Goal: Information Seeking & Learning: Learn about a topic

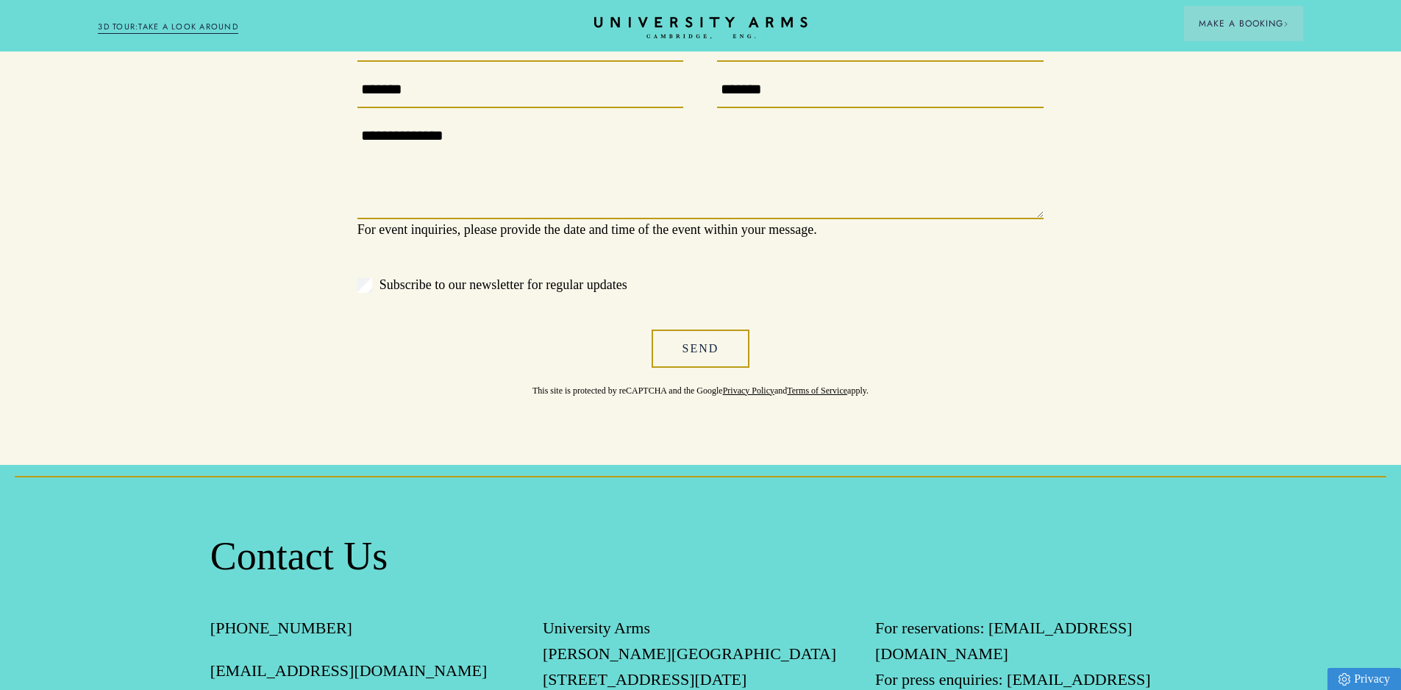
scroll to position [1398, 0]
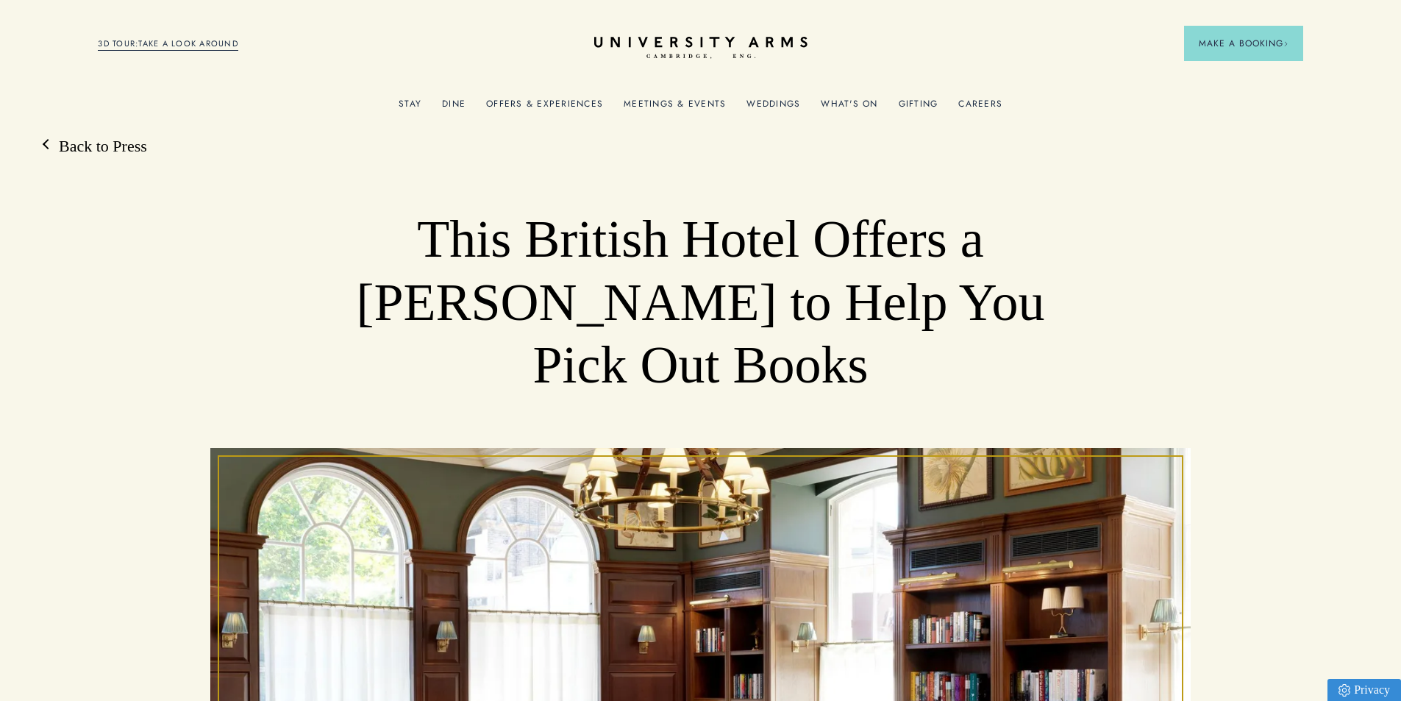
click at [45, 141] on link "Back to Press" at bounding box center [95, 146] width 103 height 22
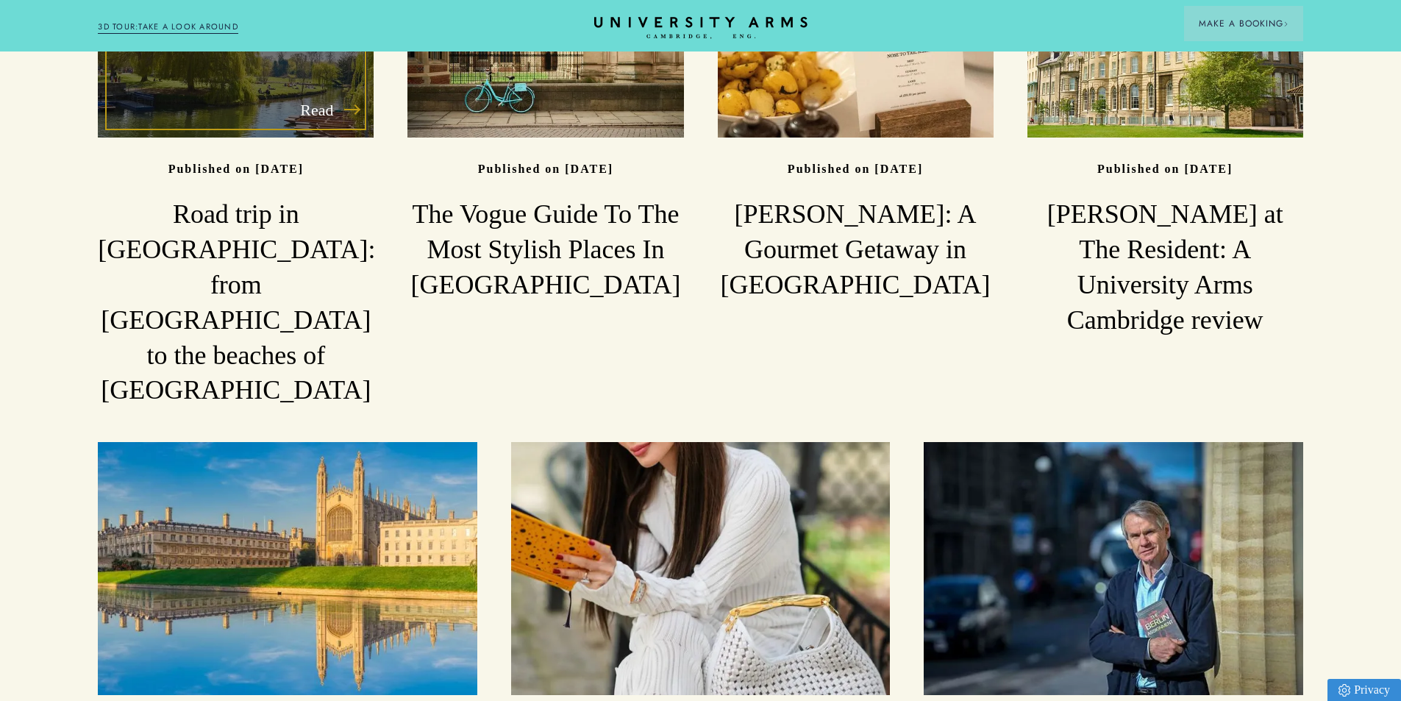
scroll to position [1355, 0]
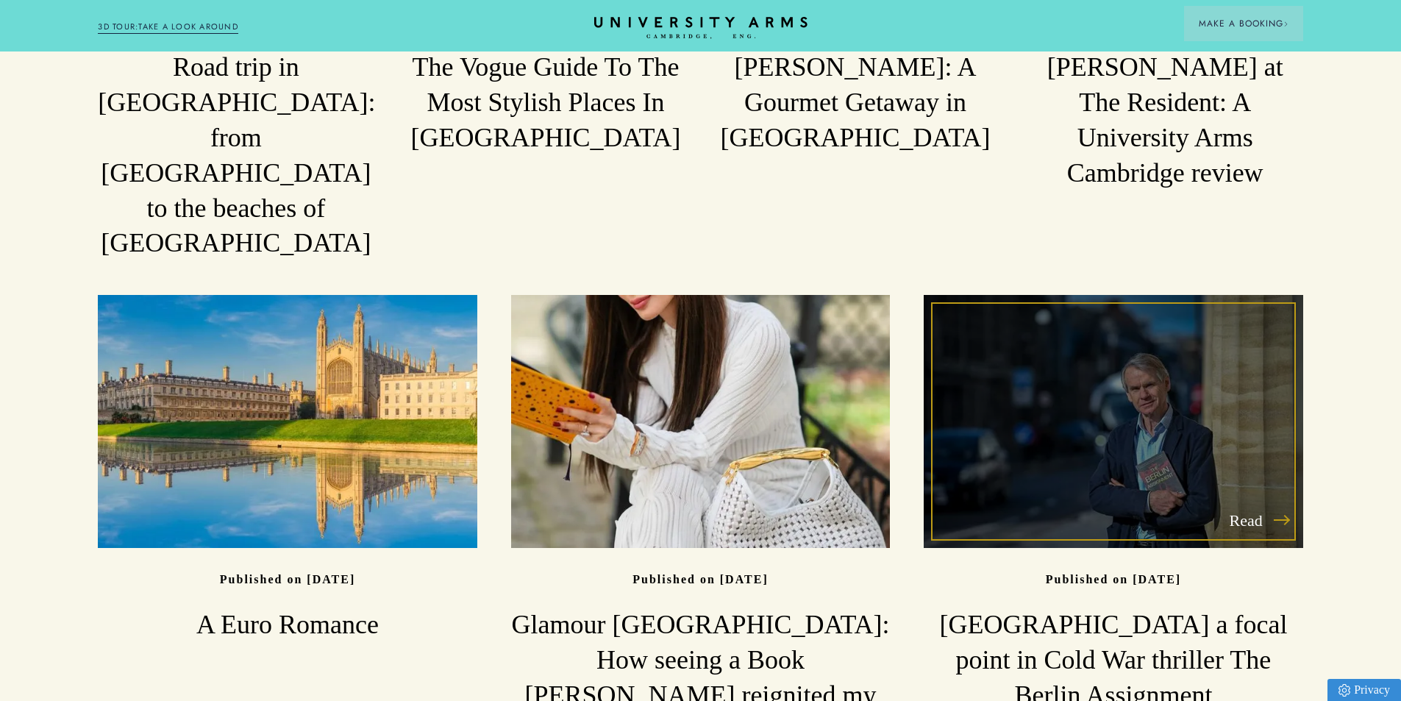
click at [1044, 608] on h3 "[GEOGRAPHIC_DATA] a focal point in Cold War thriller The Berlin Assignment" at bounding box center [1113, 661] width 379 height 106
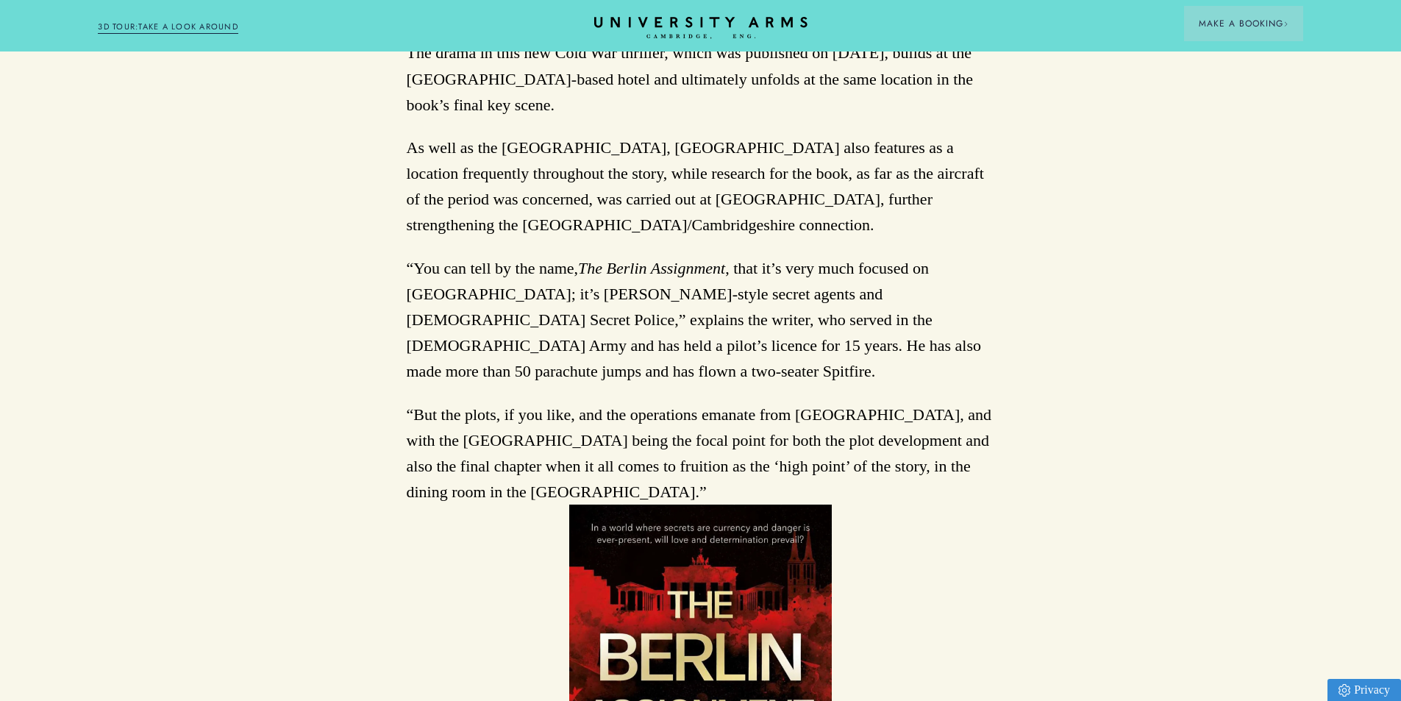
scroll to position [1177, 0]
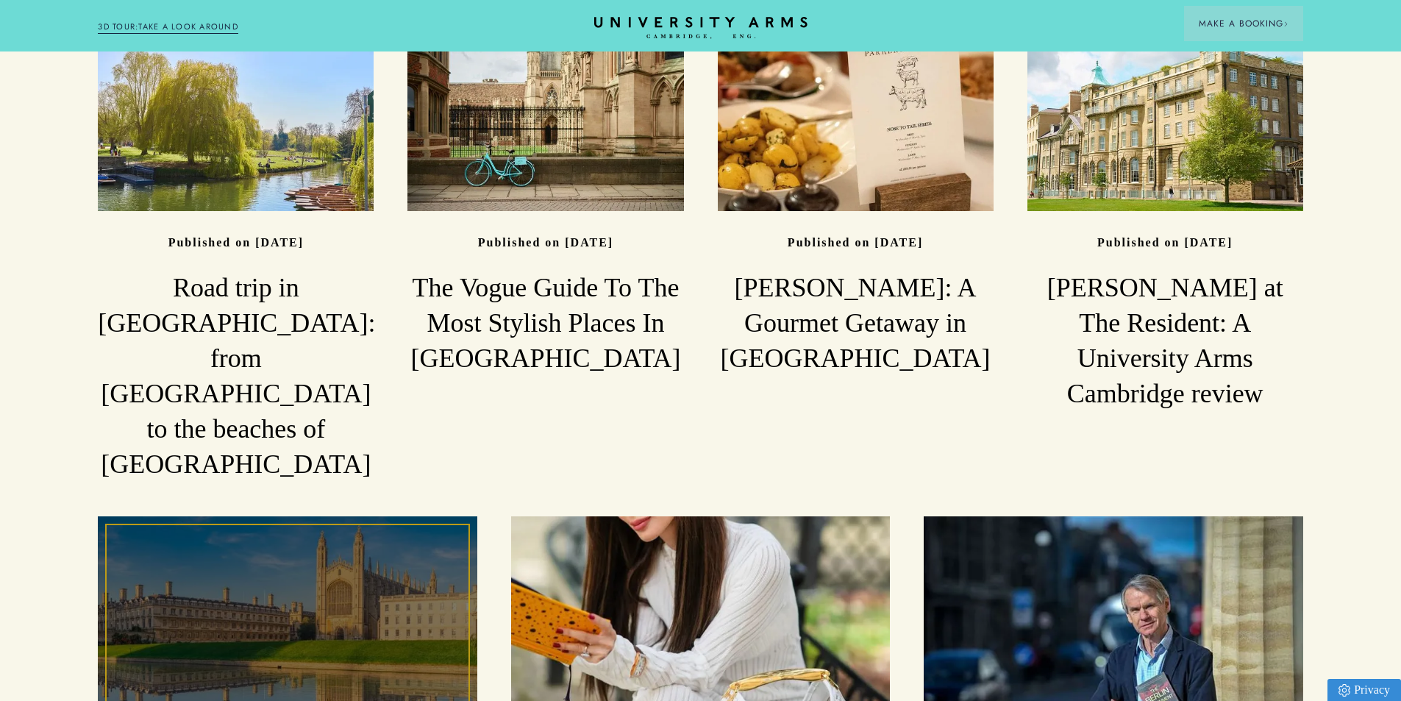
scroll to position [1061, 0]
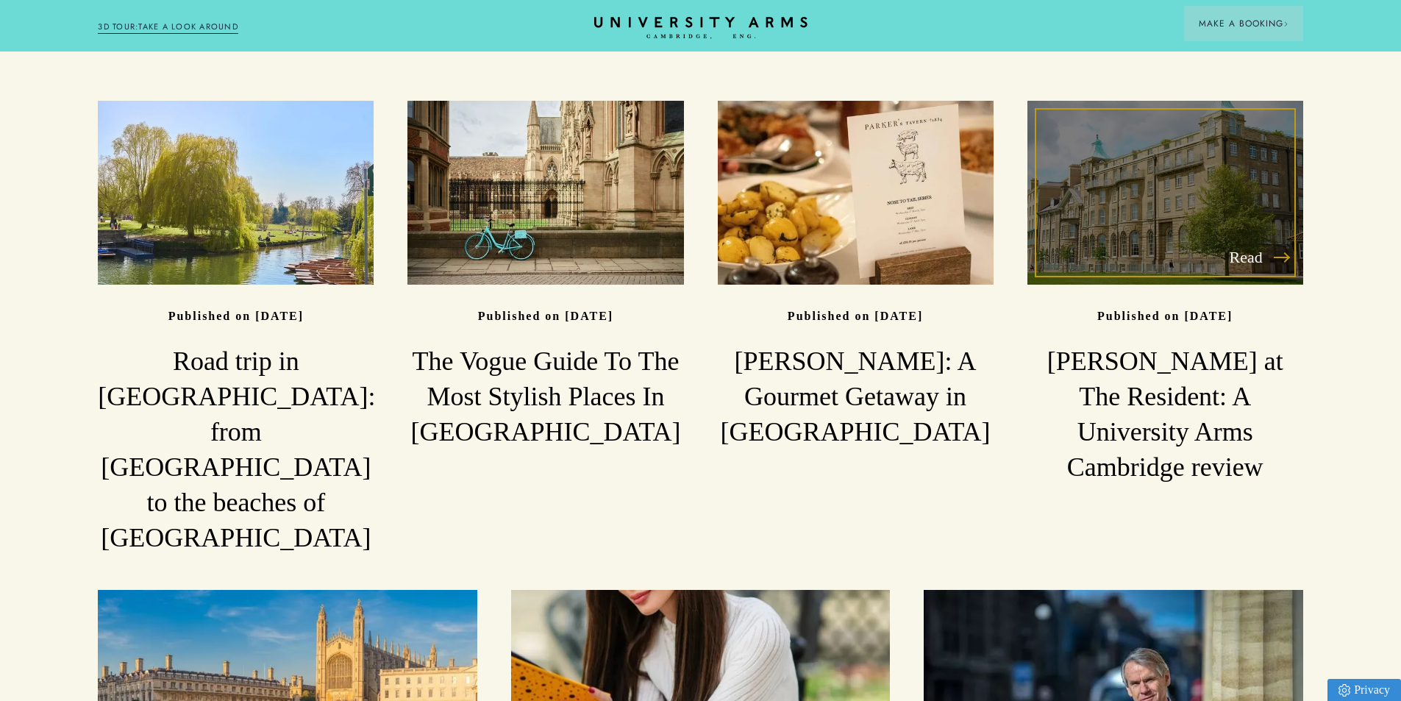
click at [1088, 233] on div "Read" at bounding box center [1166, 193] width 276 height 184
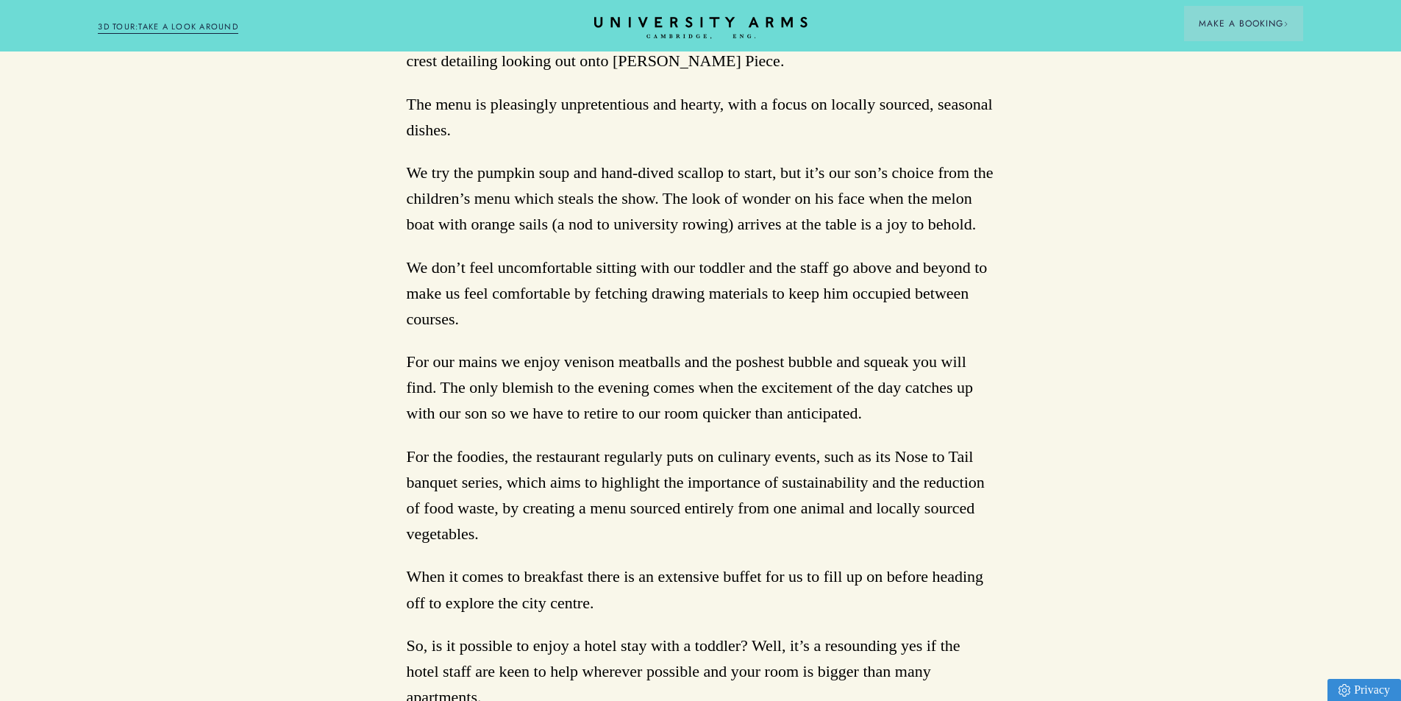
scroll to position [3163, 0]
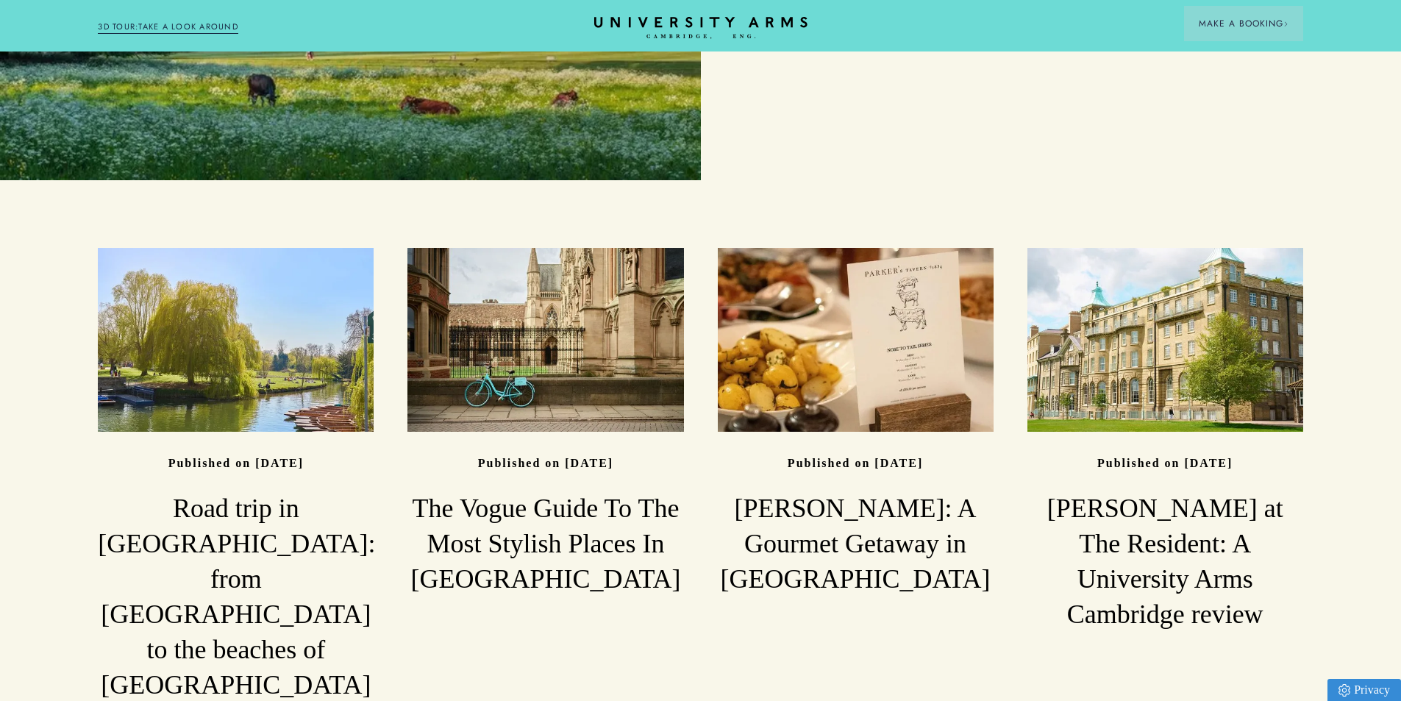
scroll to position [619, 0]
